Goal: Information Seeking & Learning: Learn about a topic

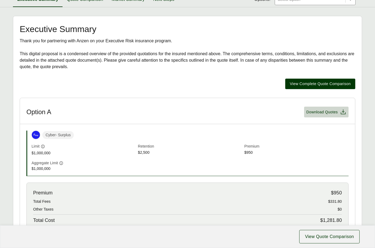
scroll to position [211, 0]
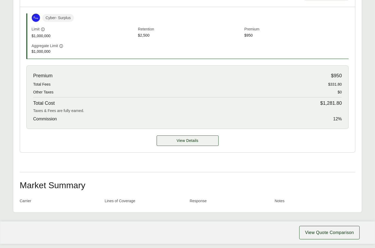
click at [189, 142] on span "View Details" at bounding box center [188, 141] width 22 height 6
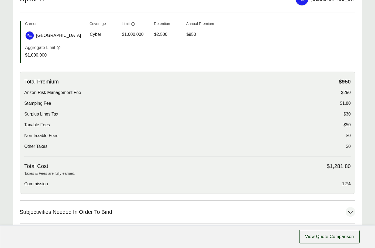
scroll to position [200, 0]
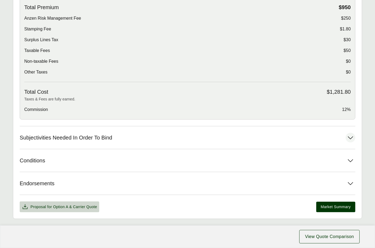
click at [144, 139] on button "Subjectivities Needed In Order To Bind" at bounding box center [188, 138] width 336 height 23
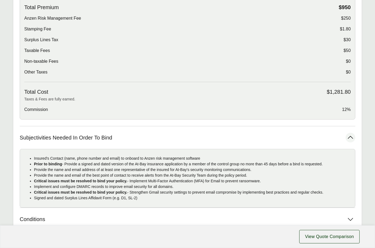
click at [148, 138] on button "Subjectivities Needed In Order To Bind" at bounding box center [188, 138] width 336 height 23
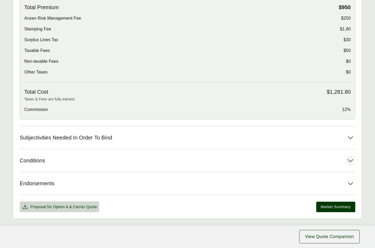
click at [108, 163] on button "Conditions" at bounding box center [188, 160] width 336 height 23
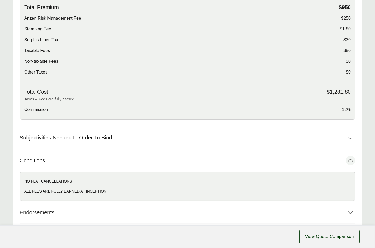
click at [114, 161] on button "Conditions" at bounding box center [188, 160] width 336 height 23
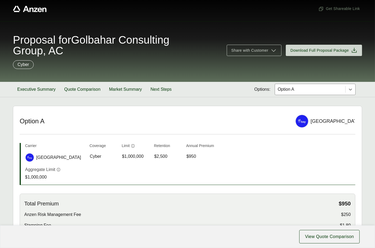
scroll to position [0, 0]
